Goal: Task Accomplishment & Management: Manage account settings

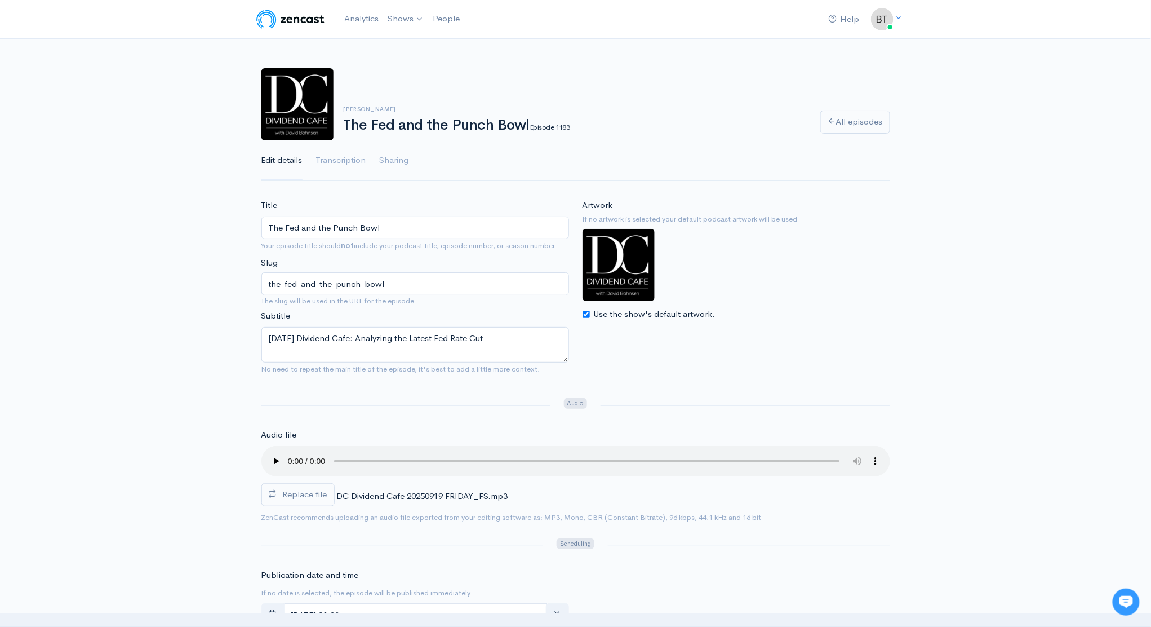
click at [302, 499] on label "Replace file" at bounding box center [297, 494] width 73 height 23
click at [0, 0] on input "Replace file" at bounding box center [0, 0] width 0 height 0
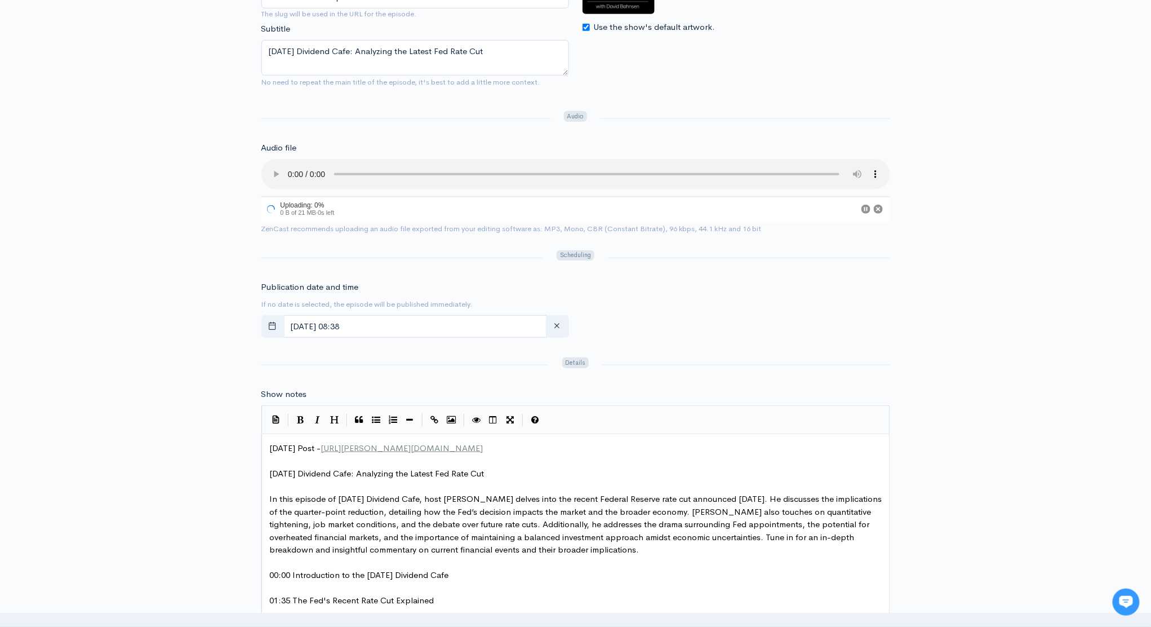
scroll to position [273, 0]
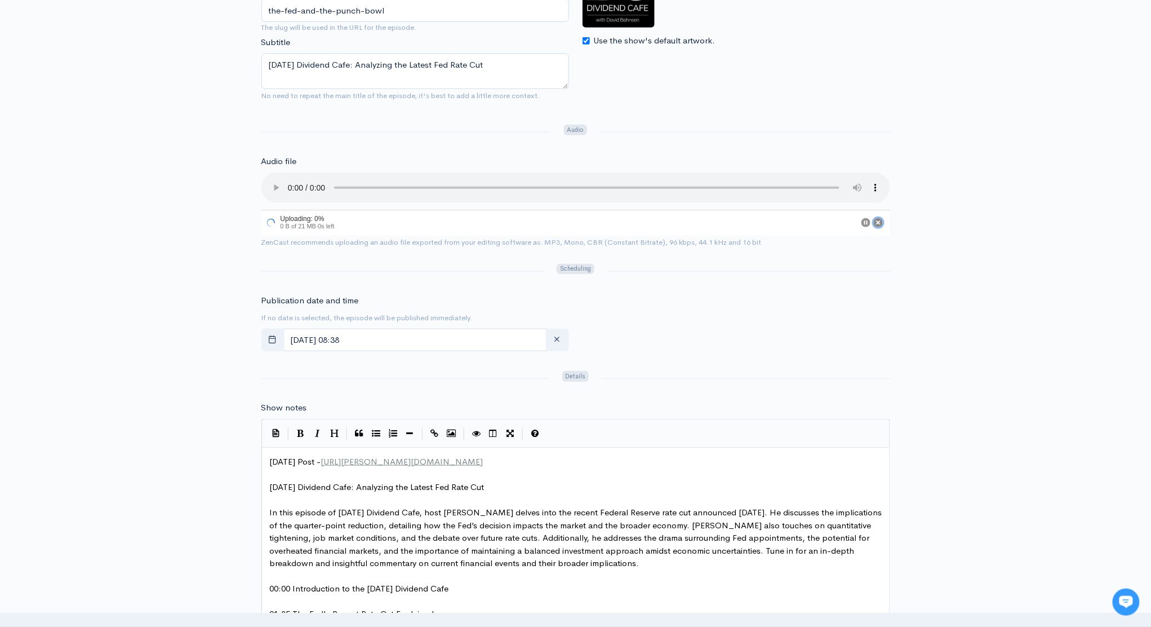
click at [880, 223] on icon "Cancel" at bounding box center [878, 222] width 5 height 5
click at [291, 220] on span "Replace file" at bounding box center [305, 220] width 45 height 11
click at [0, 0] on input "Replace file" at bounding box center [0, 0] width 0 height 0
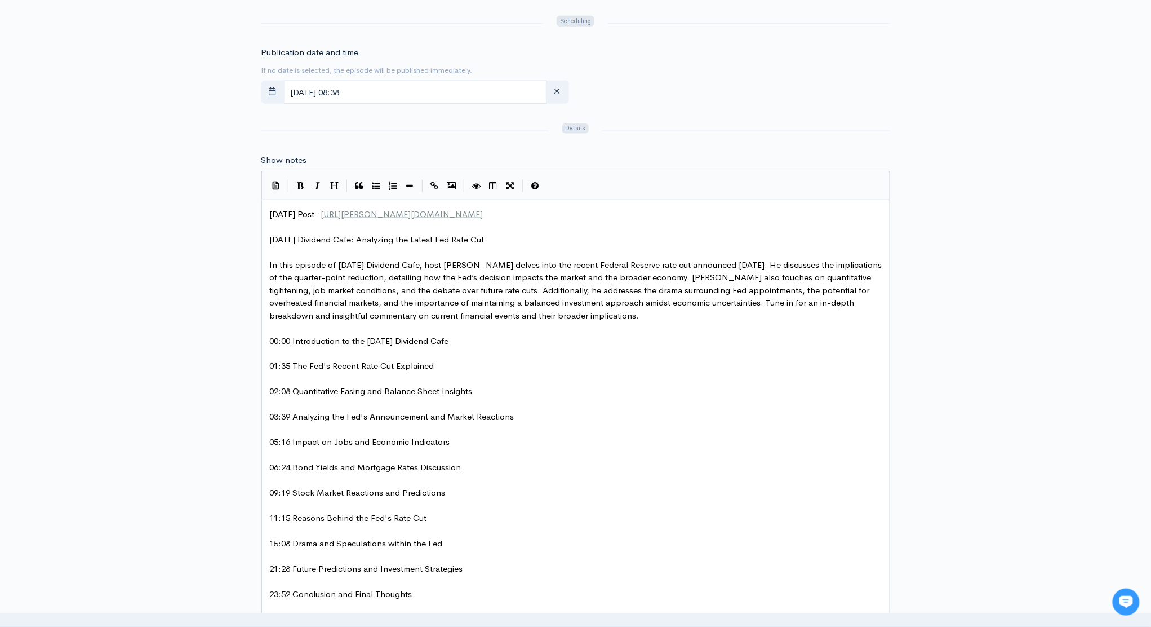
scroll to position [541, 0]
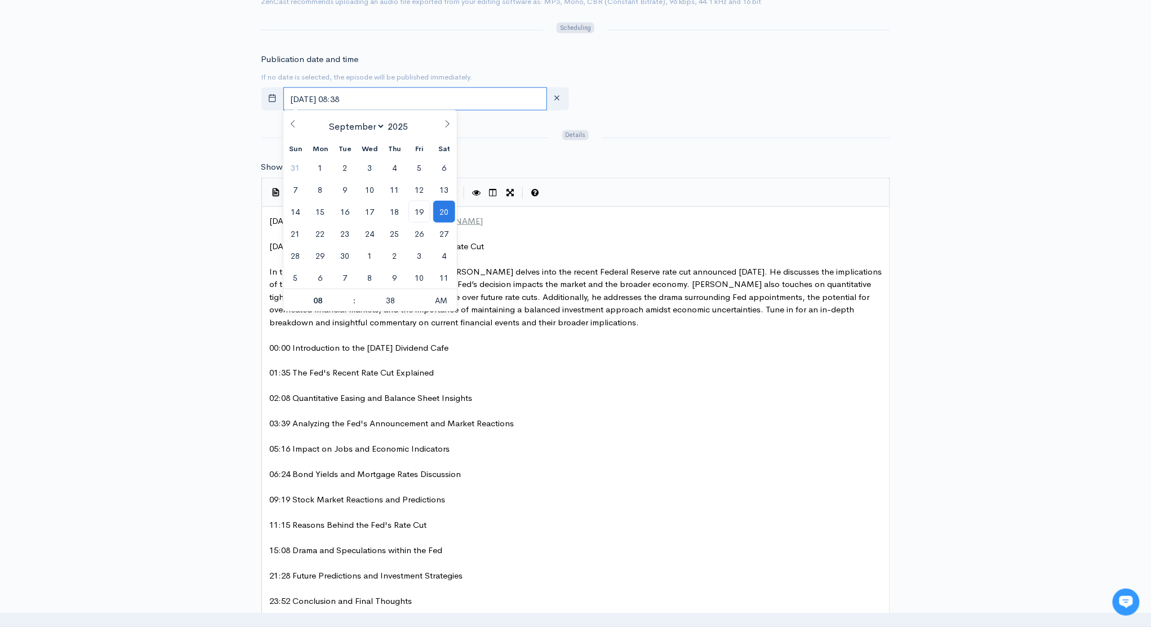
click at [411, 99] on input "[DATE] 08:38" at bounding box center [415, 98] width 264 height 23
click at [427, 216] on span "19" at bounding box center [420, 212] width 22 height 22
type input "[DATE] 08:38"
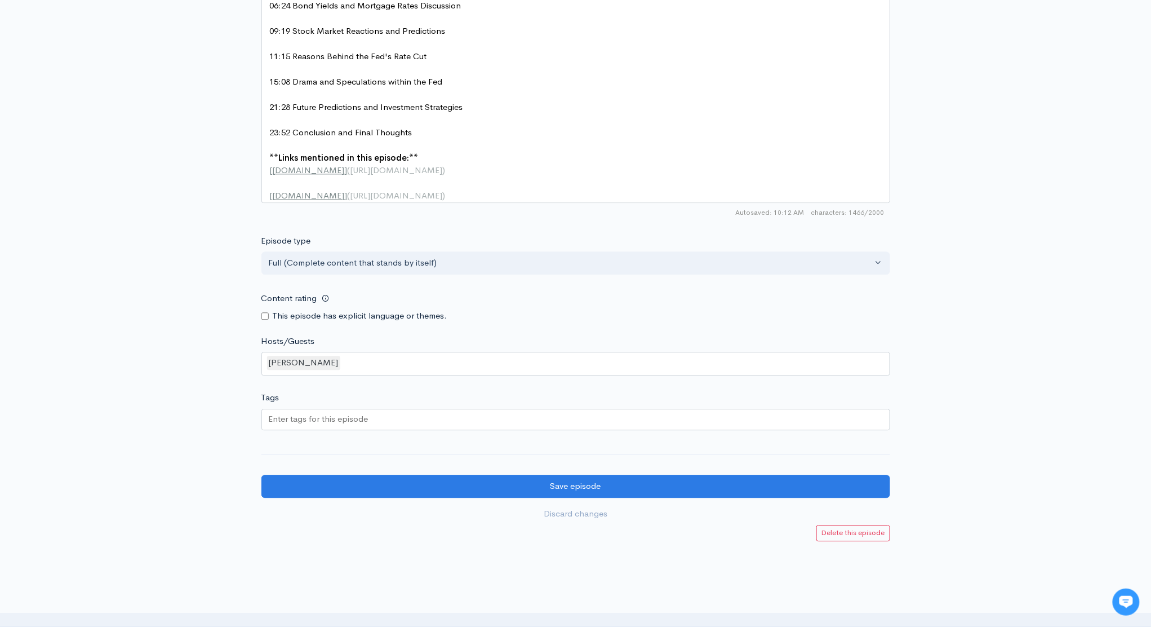
scroll to position [1077, 0]
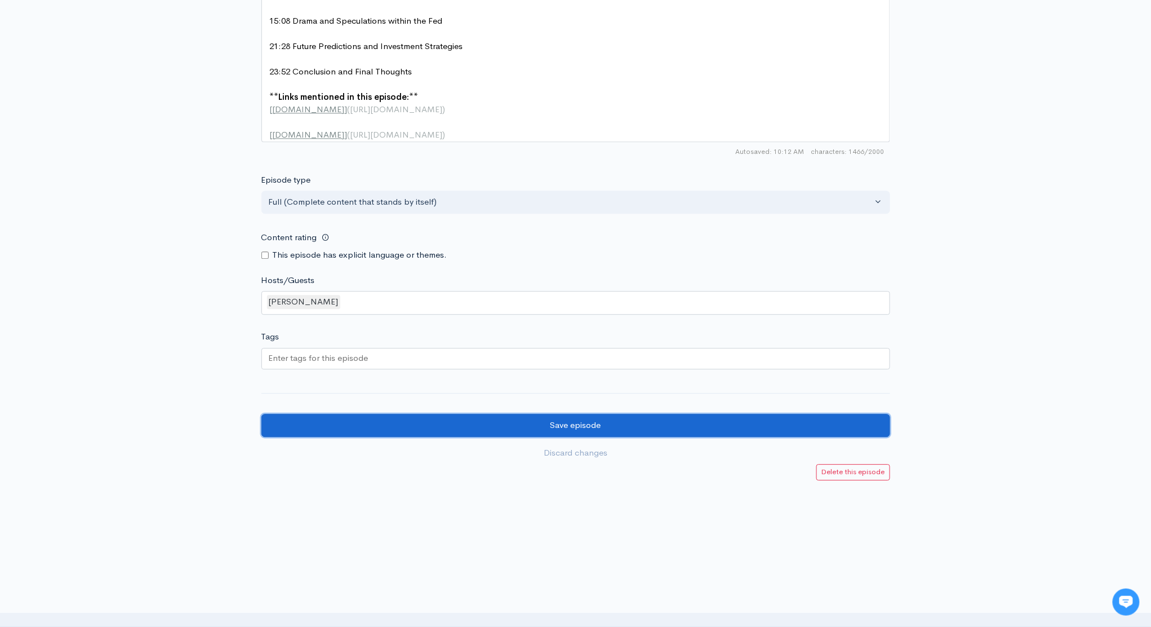
click at [569, 424] on input "Save episode" at bounding box center [575, 425] width 629 height 23
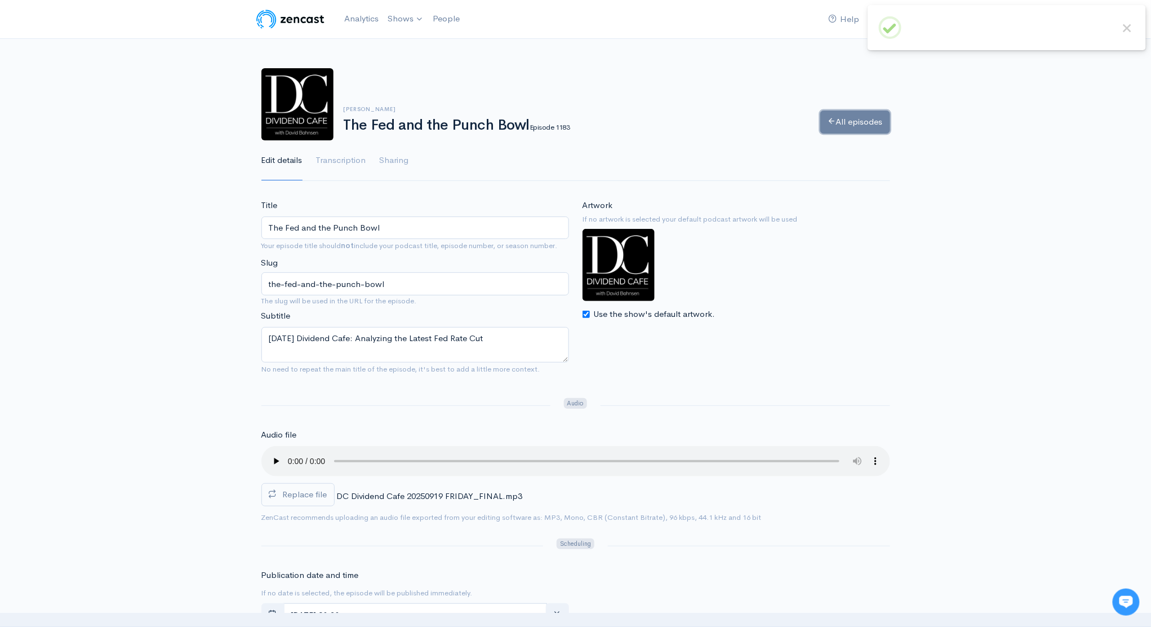
click at [848, 122] on link "All episodes" at bounding box center [855, 121] width 70 height 23
